Goal: Task Accomplishment & Management: Use online tool/utility

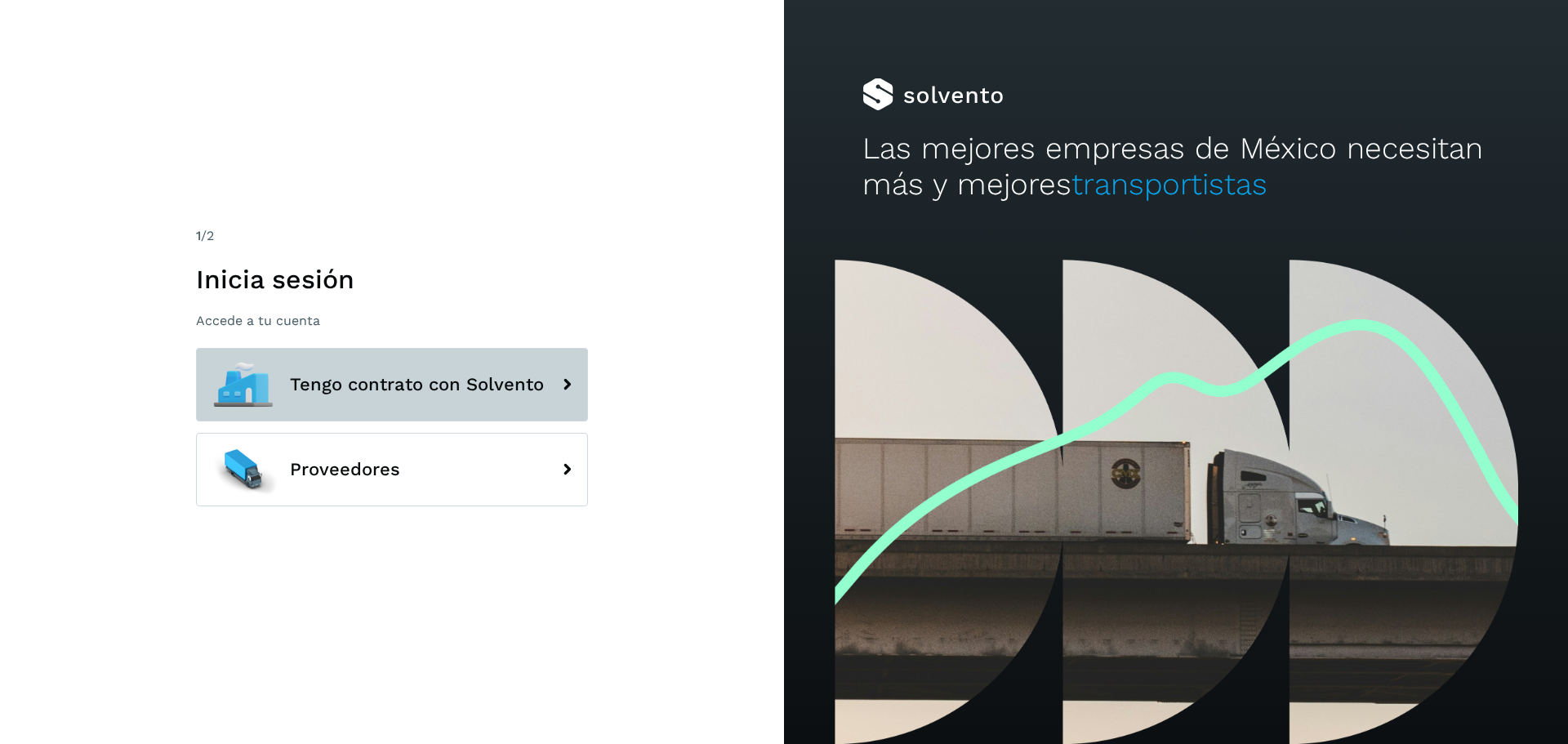
click at [370, 382] on span "Tengo contrato con Solvento" at bounding box center [417, 384] width 254 height 19
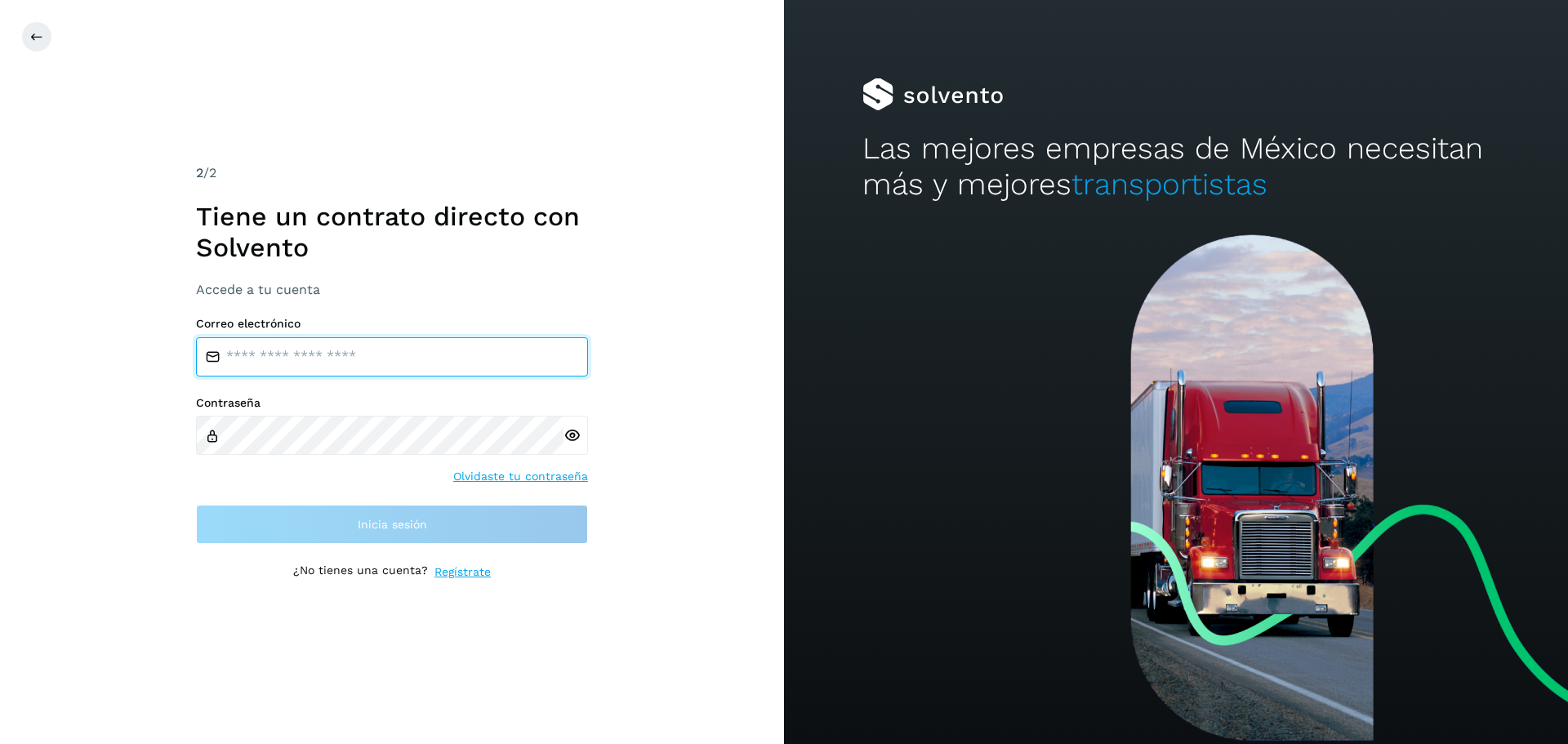
type input "**********"
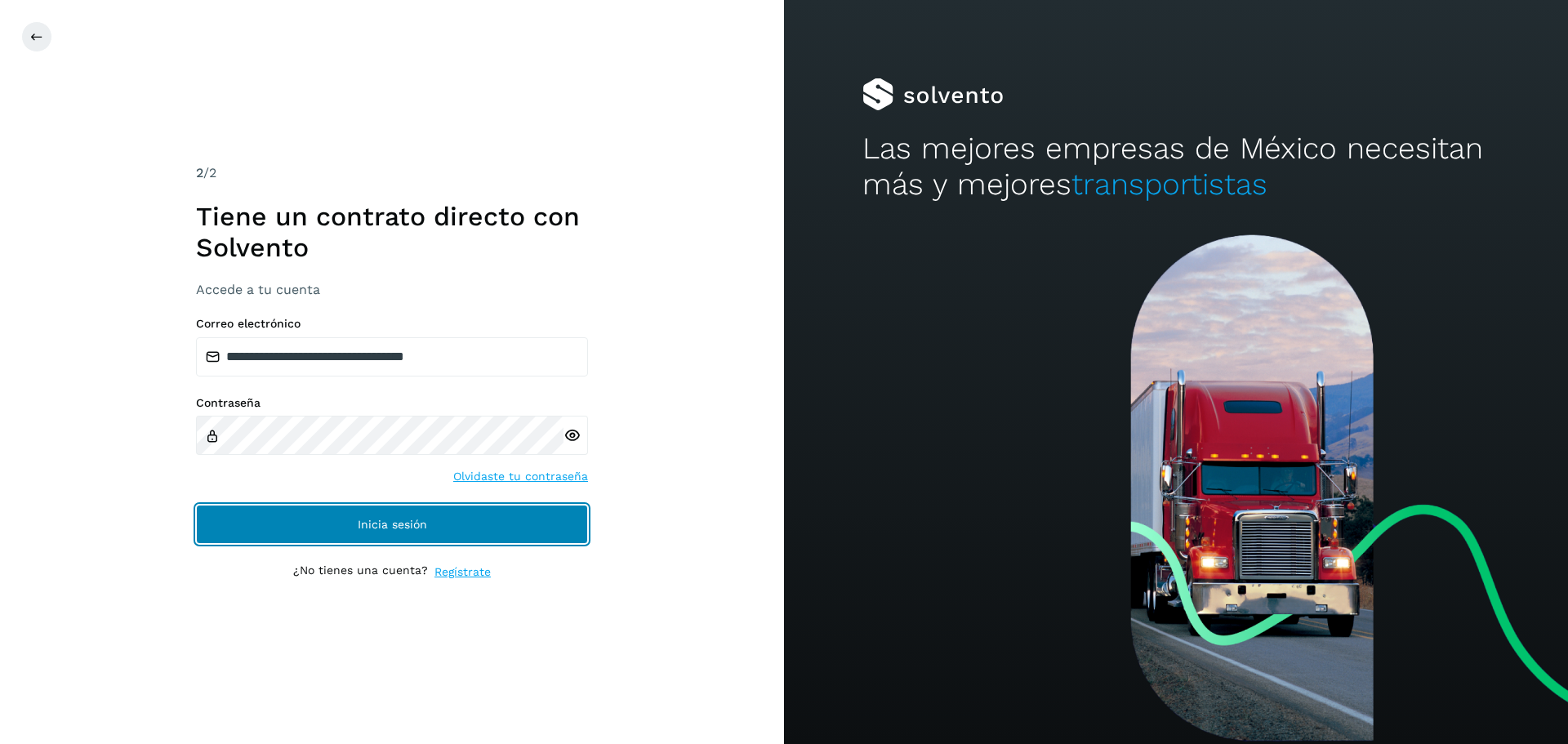
click at [376, 525] on span "Inicia sesión" at bounding box center [392, 524] width 70 height 12
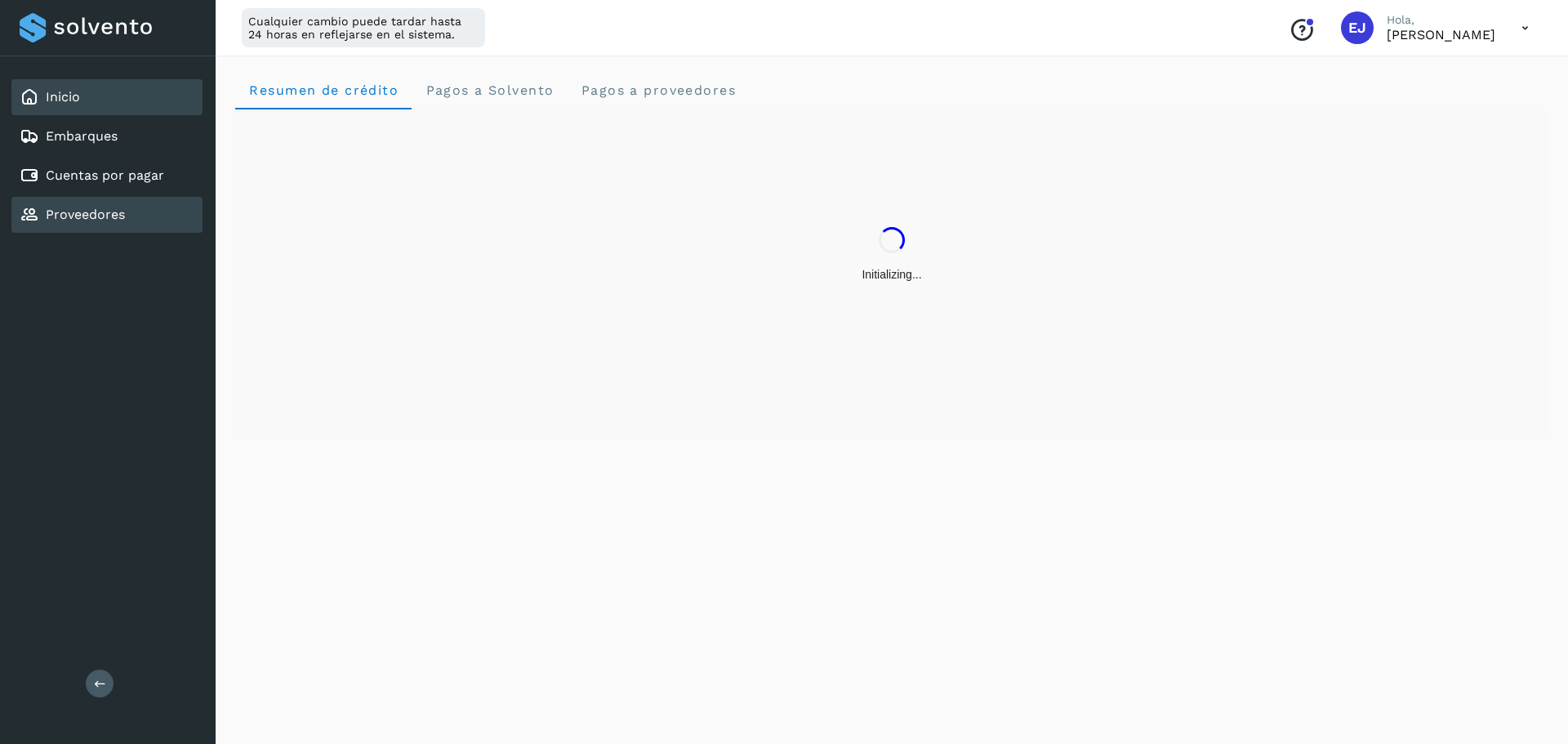
click at [87, 211] on link "Proveedores" at bounding box center [86, 214] width 79 height 15
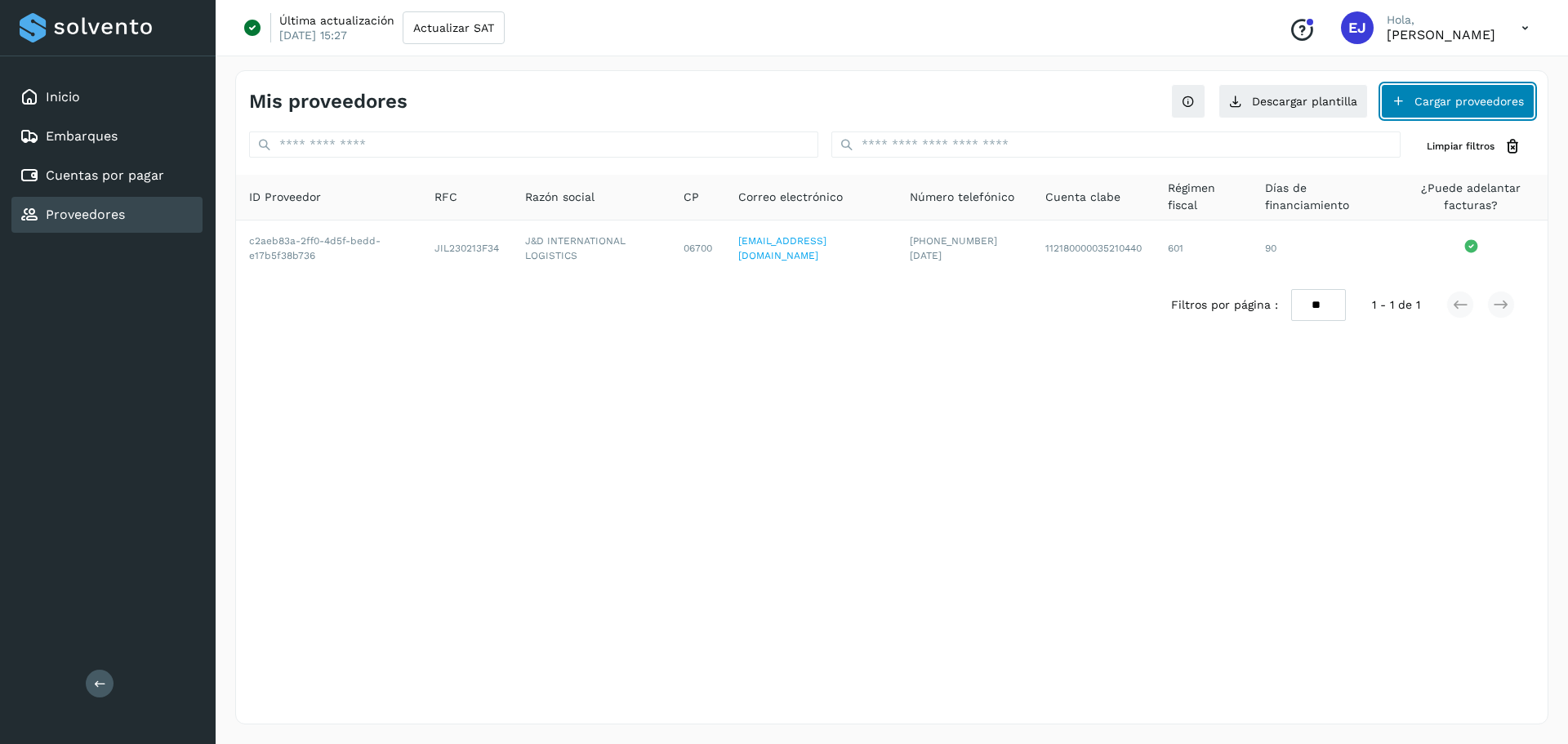
click at [1418, 101] on button "Cargar proveedores" at bounding box center [1457, 101] width 154 height 34
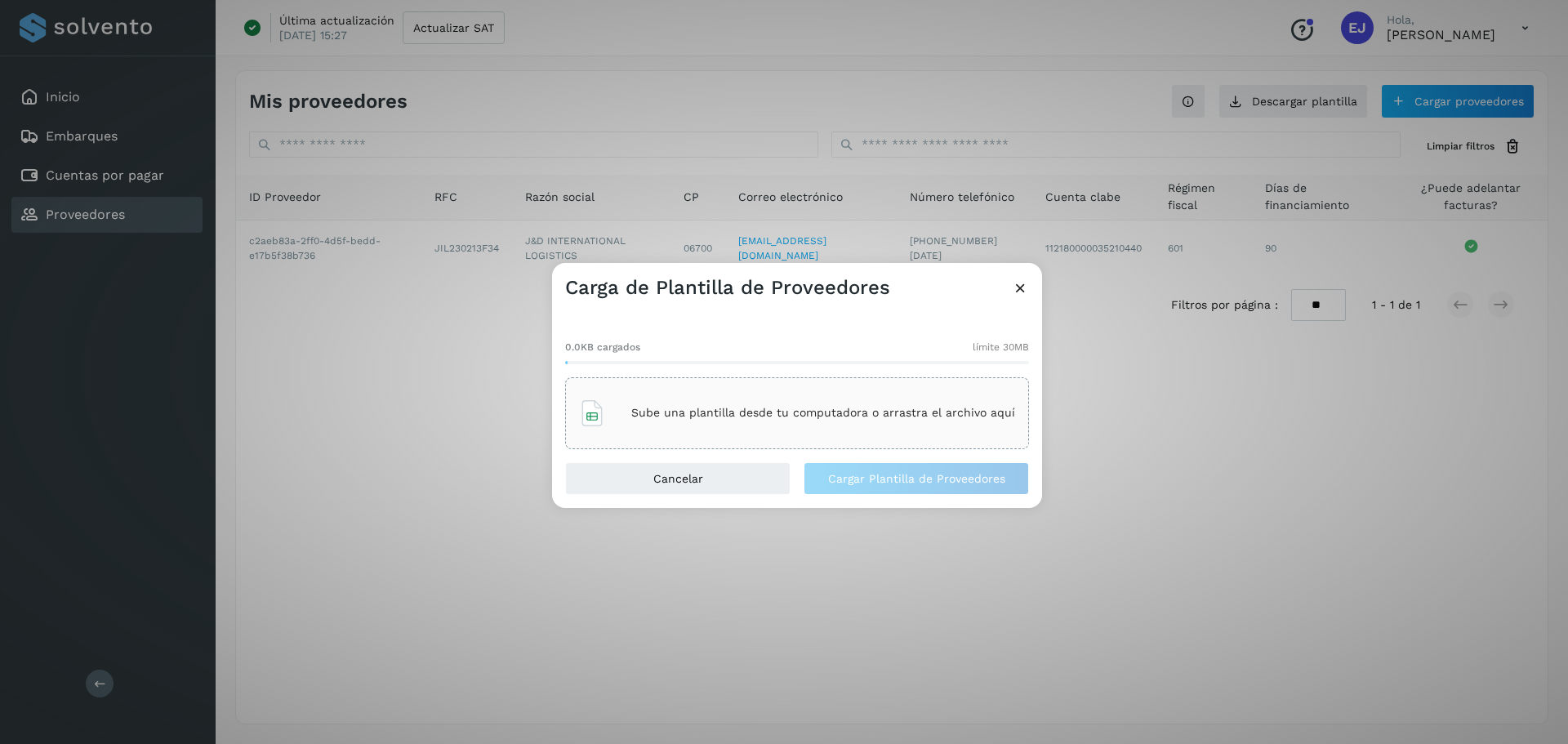
click at [764, 420] on div "Sube una plantilla desde tu computadora o arrastra el archivo aquí" at bounding box center [797, 413] width 436 height 44
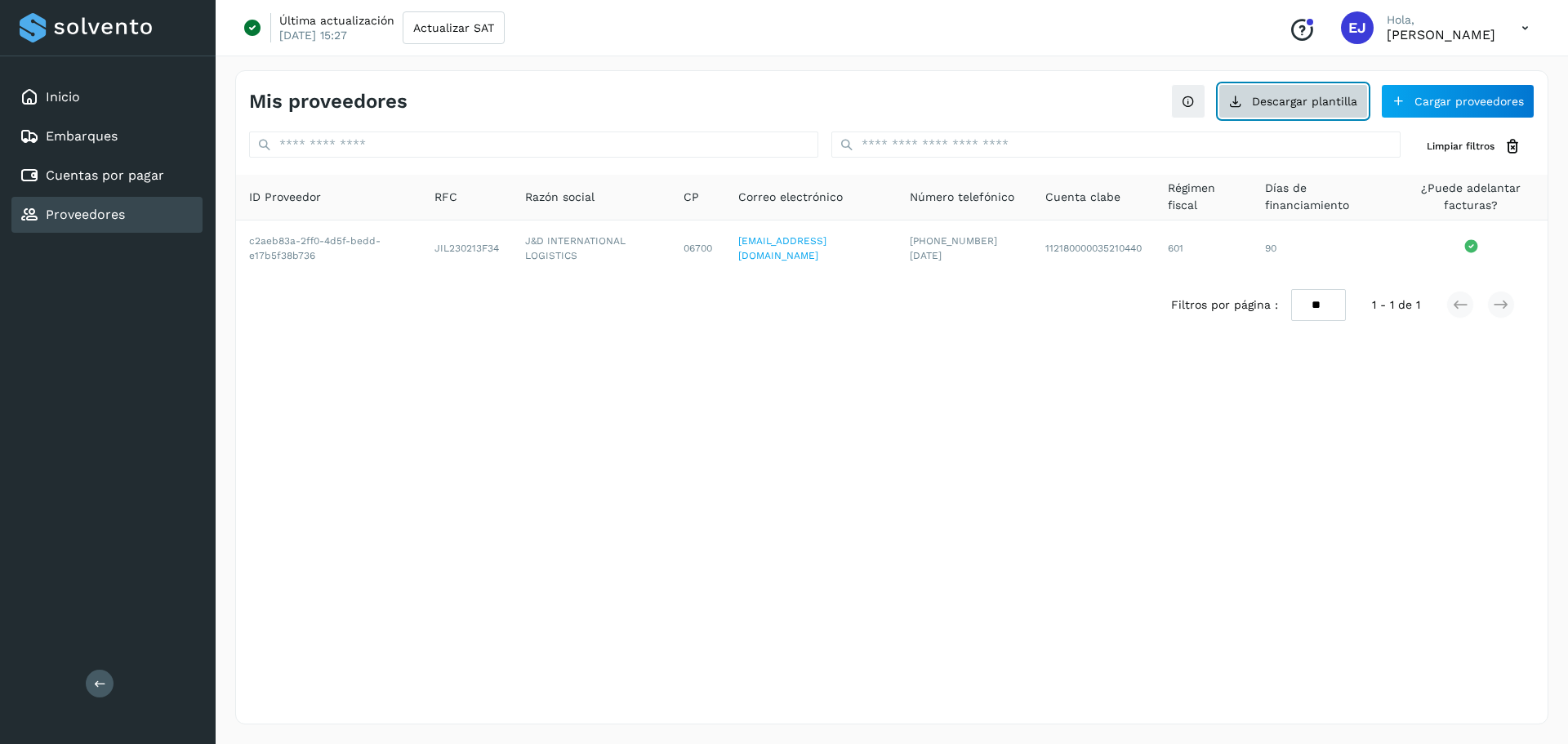
click at [1287, 100] on button "Descargar plantilla" at bounding box center [1293, 101] width 149 height 34
click at [1329, 95] on button "Descargar plantilla" at bounding box center [1293, 101] width 149 height 34
drag, startPoint x: 809, startPoint y: 346, endPoint x: 754, endPoint y: 371, distance: 60.4
click at [809, 346] on div "Mis proveedores Descargar plantilla Cargar proveedores Limpiar filtros ID Prove…" at bounding box center [891, 398] width 1313 height 654
click at [933, 422] on div "Mis proveedores Descargar plantilla Cargar proveedores Limpiar filtros ID Prove…" at bounding box center [891, 398] width 1313 height 654
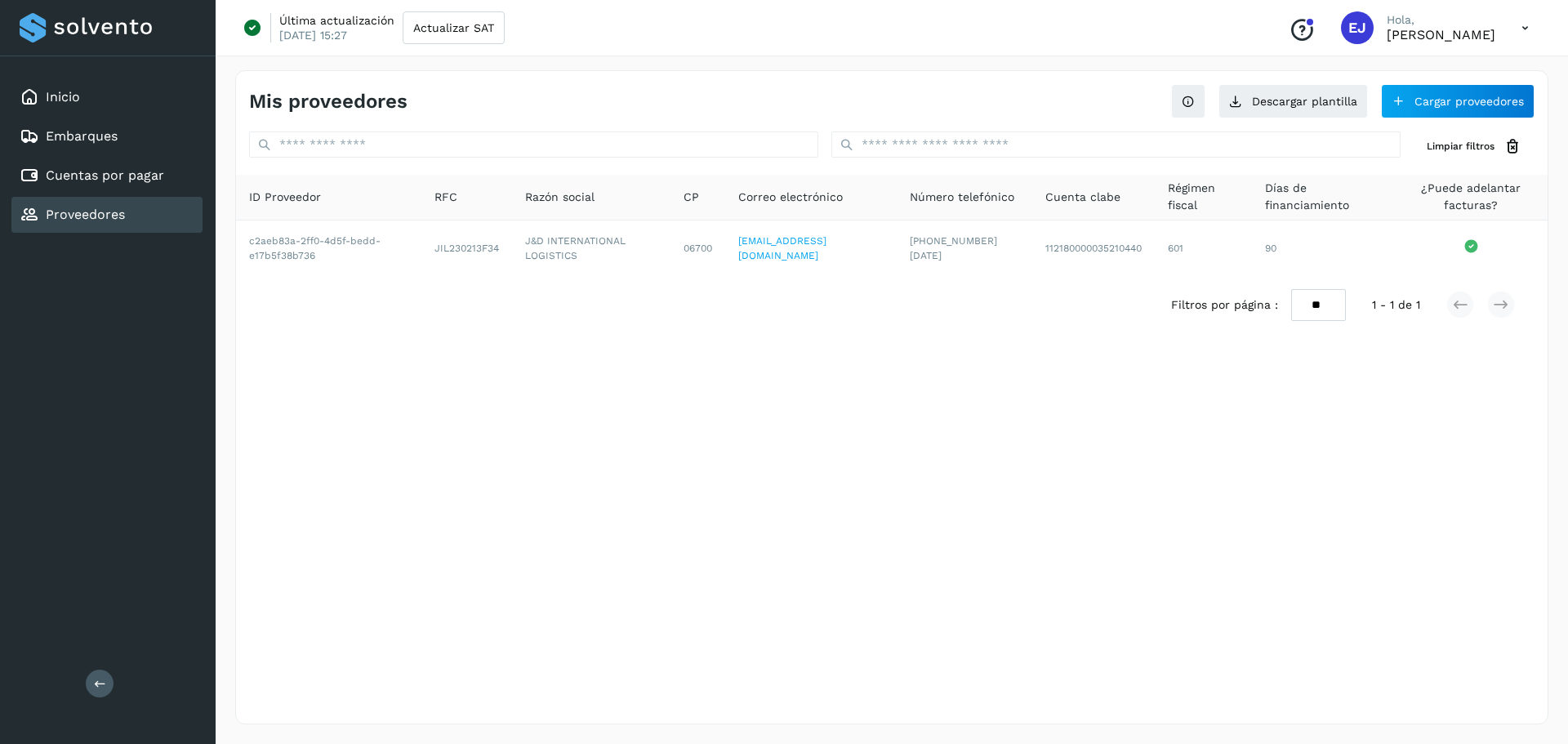
click at [575, 407] on div "Mis proveedores Descargar plantilla Cargar proveedores Limpiar filtros ID Prove…" at bounding box center [891, 398] width 1313 height 654
click at [1413, 103] on button "Cargar proveedores" at bounding box center [1457, 101] width 154 height 34
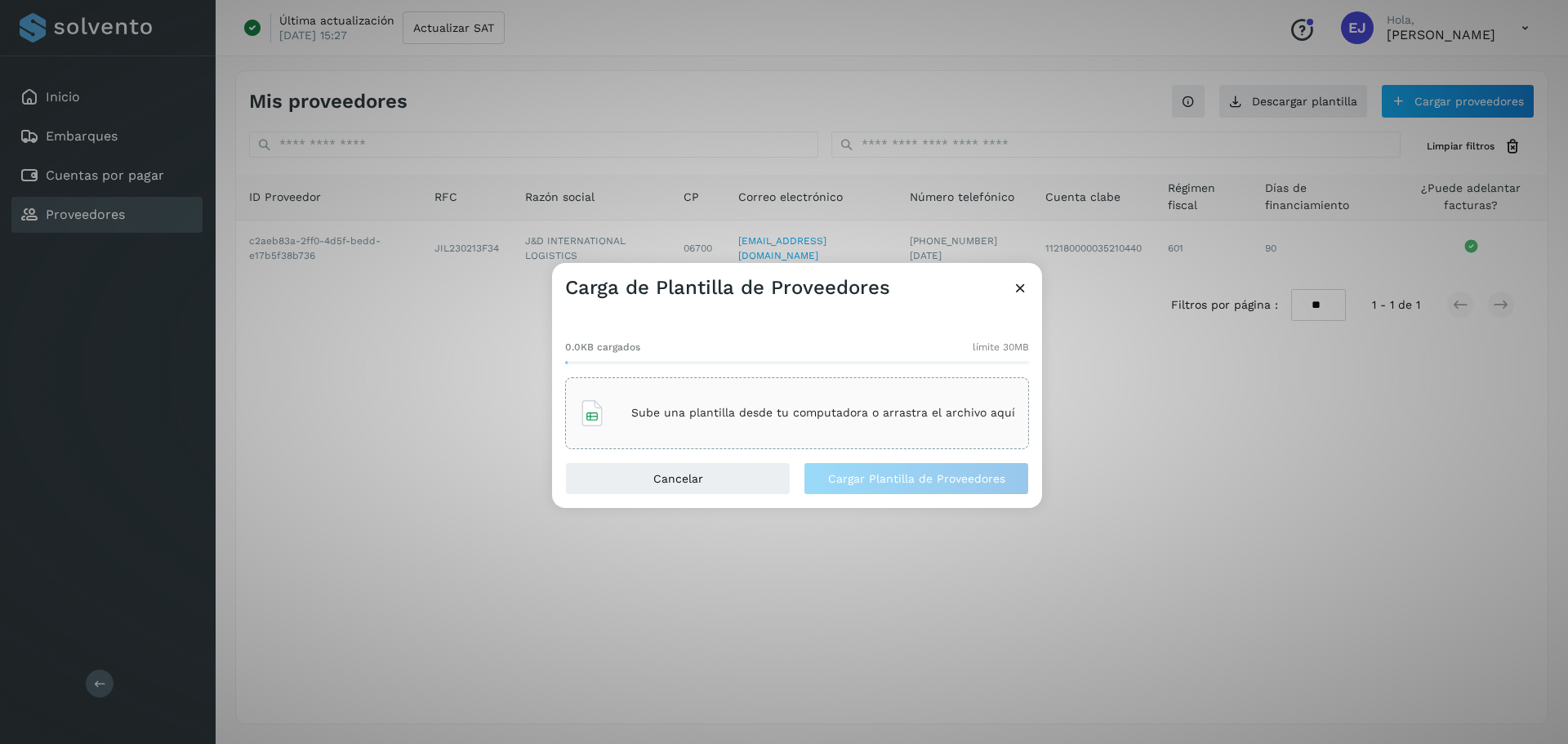
click at [675, 434] on div "Sube una plantilla desde tu computadora o arrastra el archivo aquí" at bounding box center [797, 413] width 436 height 44
click at [892, 476] on span "Cargar Plantilla de Proveedores" at bounding box center [916, 479] width 177 height 12
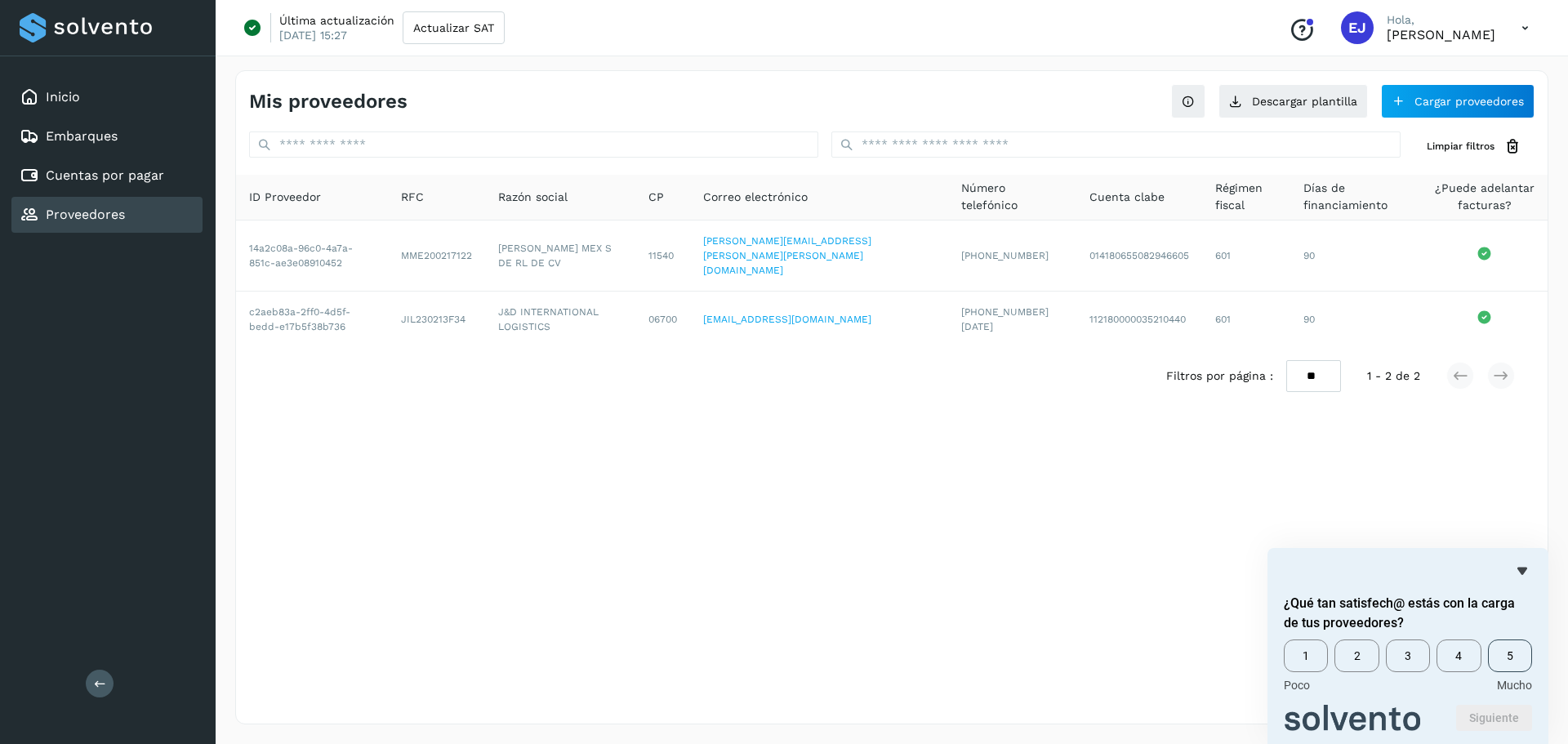
click at [1524, 653] on span "5" at bounding box center [1509, 655] width 44 height 33
click at [748, 459] on div "Mis proveedores Descargar plantilla Cargar proveedores Limpiar filtros ID Prove…" at bounding box center [891, 398] width 1313 height 654
click at [67, 162] on div "Cuentas por pagar" at bounding box center [107, 175] width 191 height 36
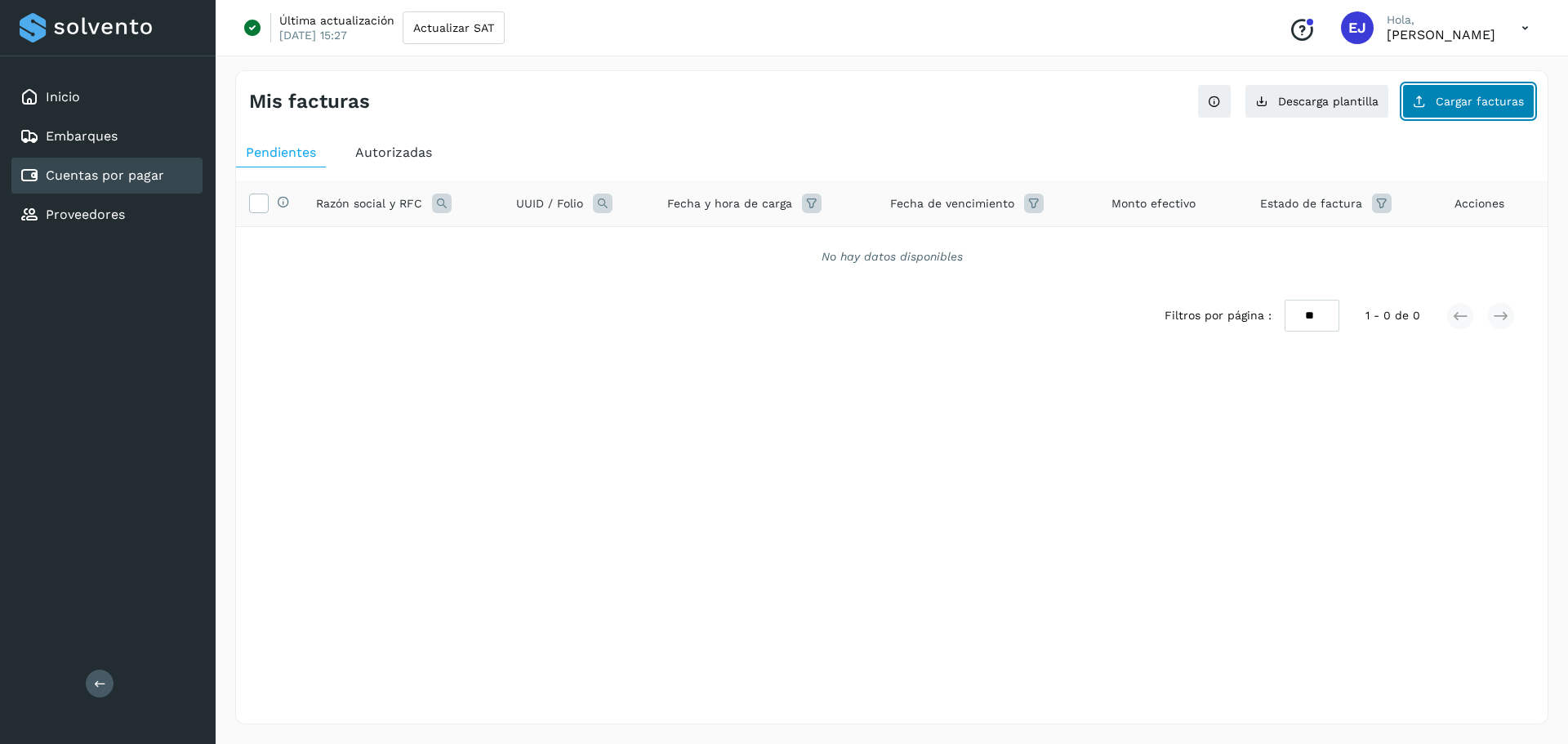
click at [1459, 109] on button "Cargar facturas" at bounding box center [1468, 101] width 133 height 34
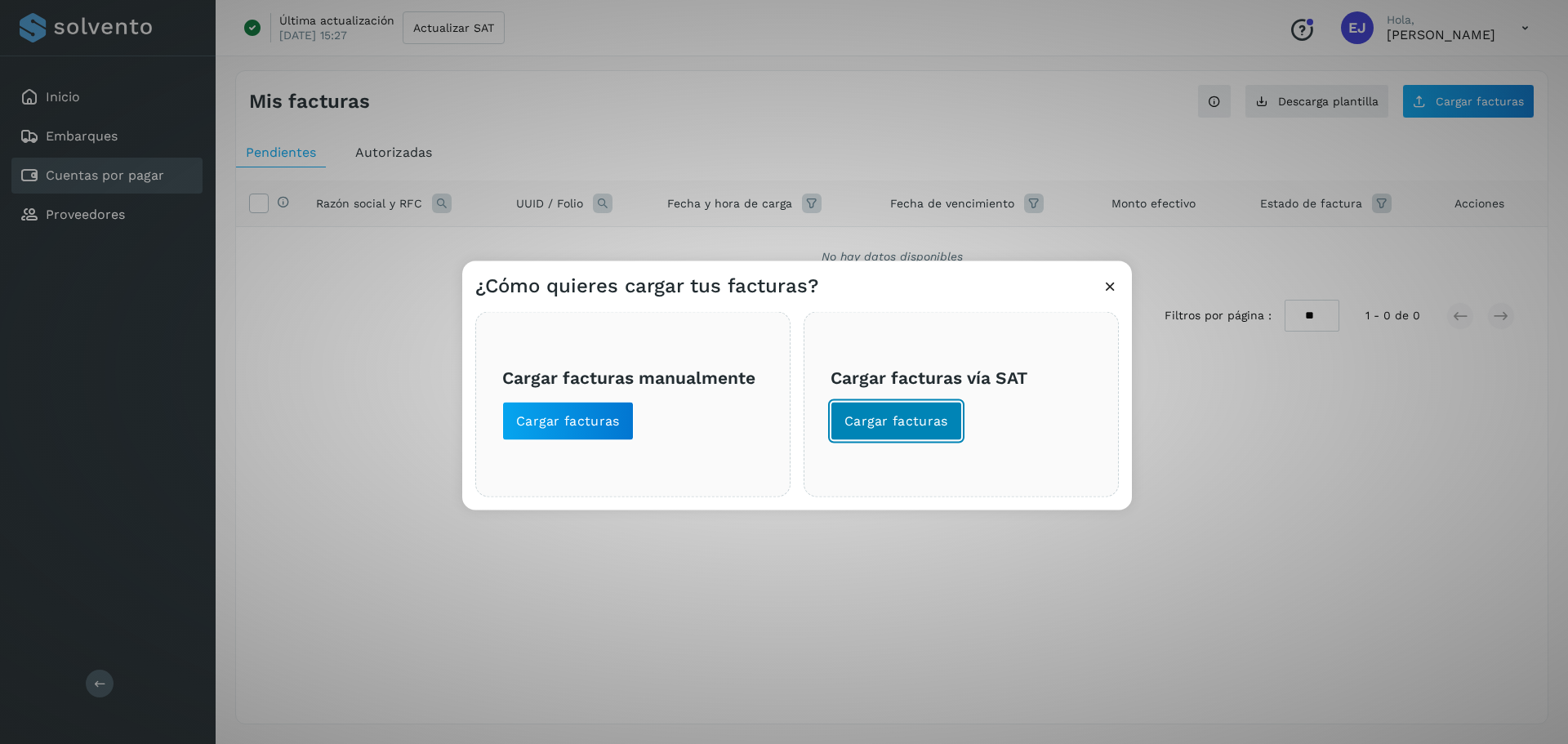
click at [888, 419] on span "Cargar facturas" at bounding box center [896, 420] width 104 height 18
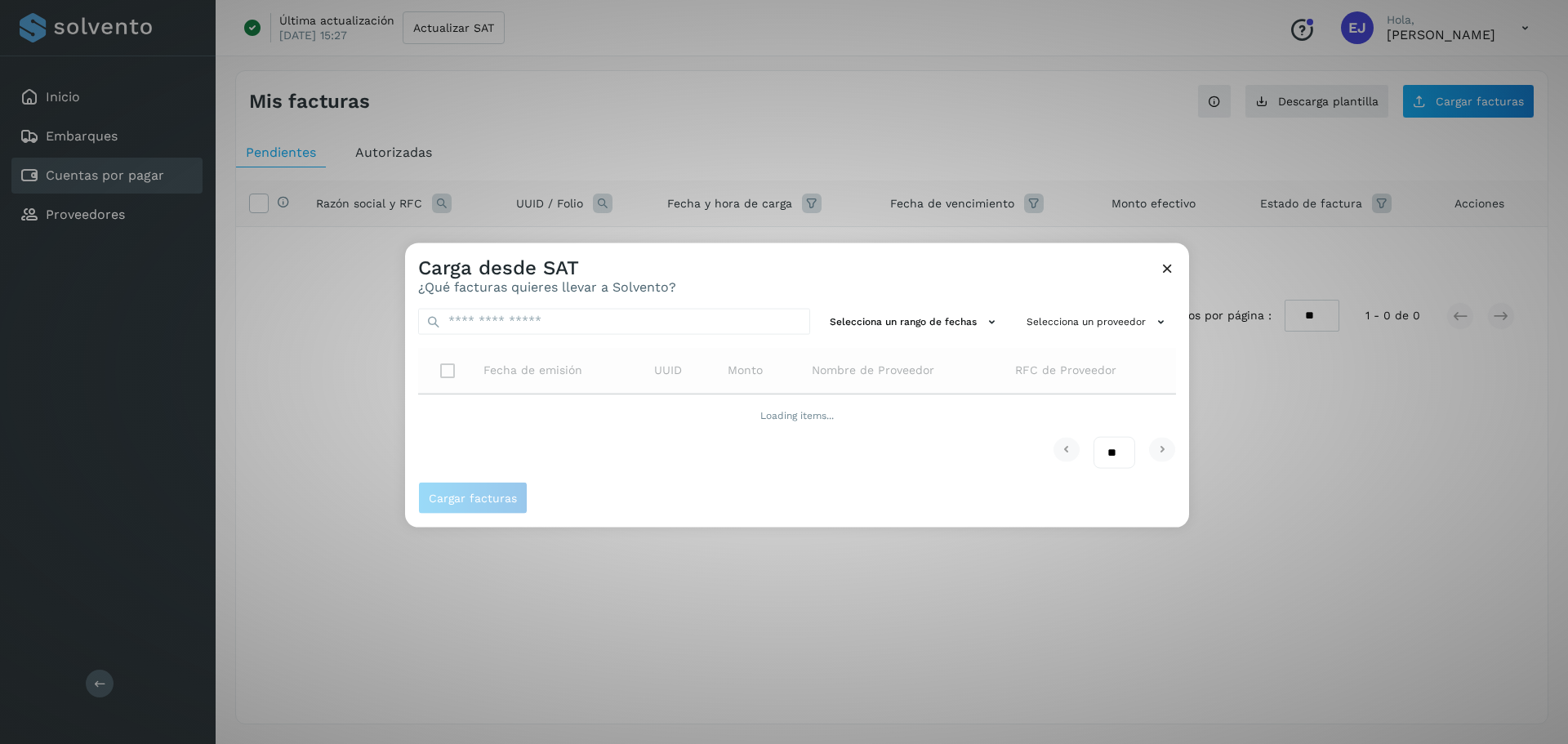
click at [237, 419] on div "Carga desde SAT ¿Qué facturas quieres llevar a Solvento? Selecciona un rango de…" at bounding box center [784, 372] width 1568 height 744
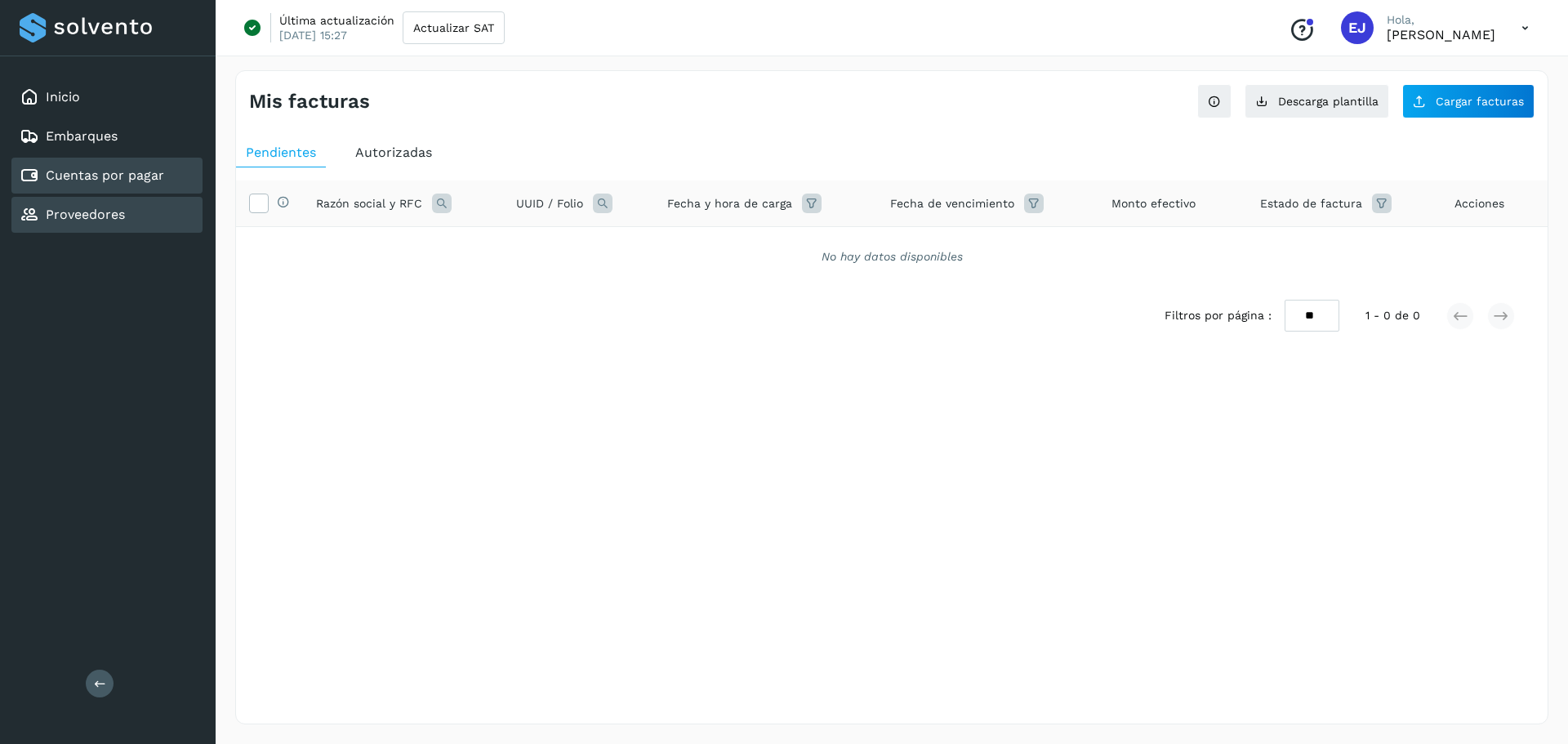
click at [93, 199] on div "Proveedores" at bounding box center [107, 215] width 191 height 36
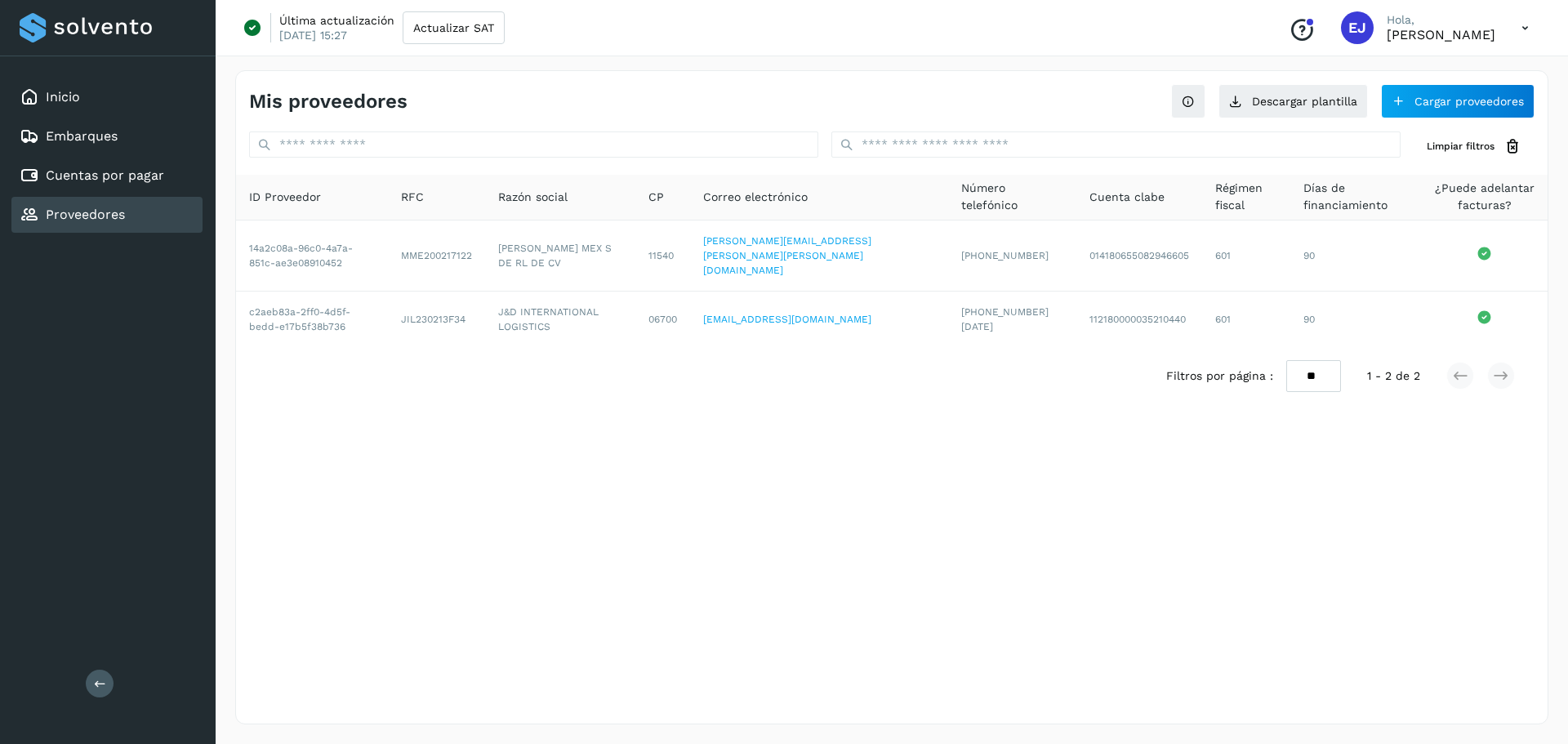
click at [567, 407] on div "Mis proveedores Descargar plantilla Cargar proveedores Limpiar filtros ID Prove…" at bounding box center [891, 398] width 1313 height 654
click at [523, 570] on div "Mis proveedores Descargar plantilla Cargar proveedores Limpiar filtros ID Prove…" at bounding box center [891, 398] width 1313 height 654
